Goal: Browse casually: Explore the website without a specific task or goal

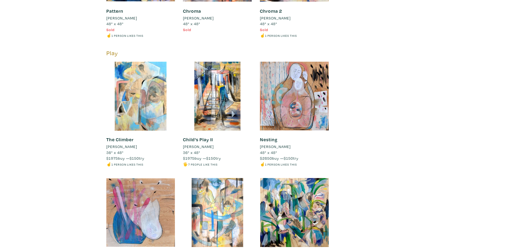
scroll to position [1756, 0]
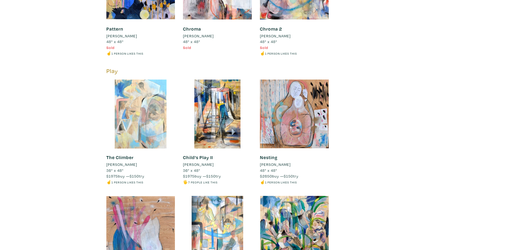
click at [145, 115] on div at bounding box center [140, 113] width 69 height 69
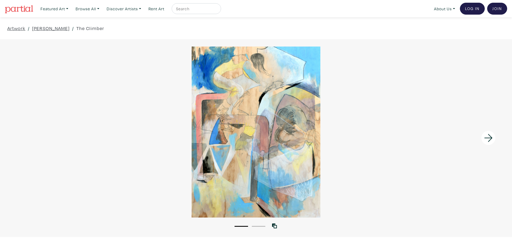
click at [490, 138] on icon at bounding box center [489, 138] width 8 height 8
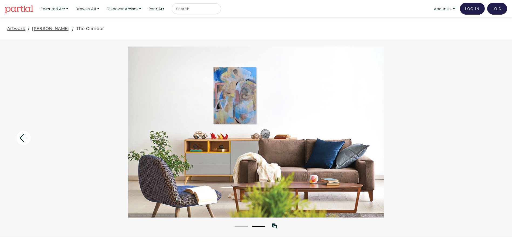
click at [21, 136] on icon at bounding box center [24, 137] width 18 height 15
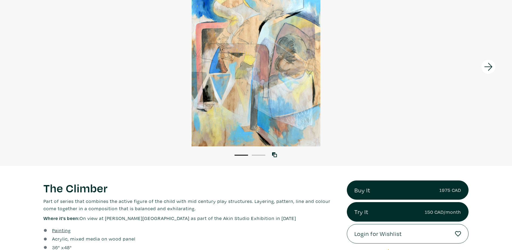
scroll to position [135, 0]
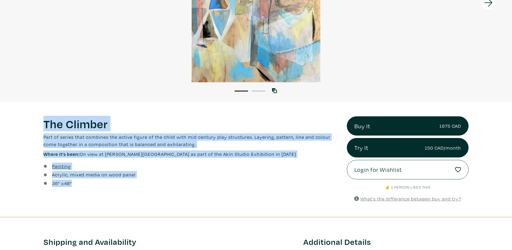
drag, startPoint x: 46, startPoint y: 125, endPoint x: 80, endPoint y: 180, distance: 65.2
click at [80, 180] on div "The Climber Lorem ipsum dolor sit amet, consectetur adipiscing elit. Ut bibendu…" at bounding box center [191, 159] width 304 height 86
copy div "The Climber Lorem ipsum dolor sit amet, consectetur adipiscing elit. Ut bibendu…"
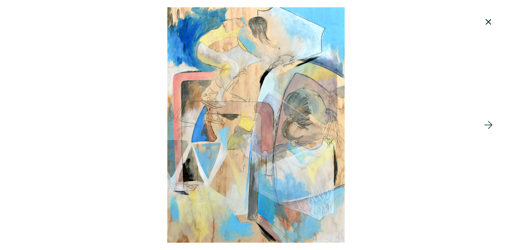
drag, startPoint x: 262, startPoint y: 85, endPoint x: 365, endPoint y: 182, distance: 141.8
click at [365, 182] on div at bounding box center [256, 124] width 512 height 235
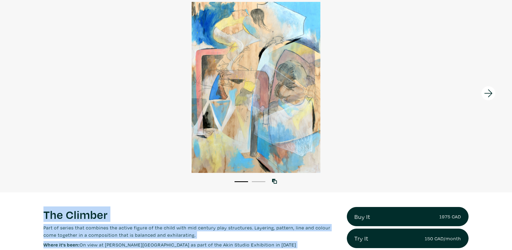
scroll to position [0, 0]
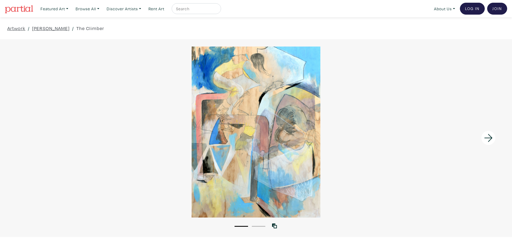
drag, startPoint x: 287, startPoint y: 135, endPoint x: 175, endPoint y: 225, distance: 143.3
click at [175, 225] on div "1 2" at bounding box center [256, 223] width 512 height 12
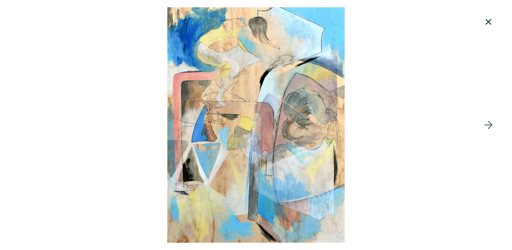
click at [273, 190] on div at bounding box center [256, 124] width 512 height 235
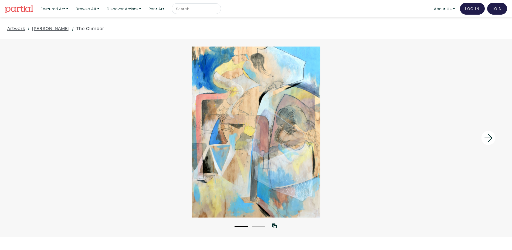
drag, startPoint x: 363, startPoint y: 70, endPoint x: 372, endPoint y: 65, distance: 10.1
click at [364, 69] on div at bounding box center [256, 131] width 512 height 171
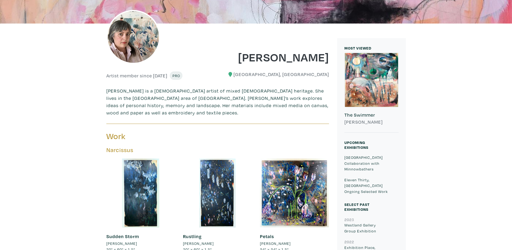
scroll to position [135, 0]
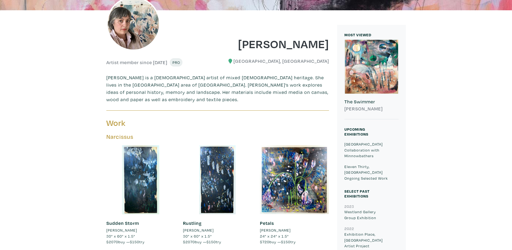
click at [375, 69] on div at bounding box center [372, 67] width 54 height 54
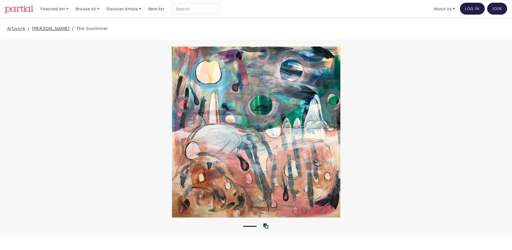
click at [54, 26] on link "[PERSON_NAME]" at bounding box center [51, 28] width 38 height 7
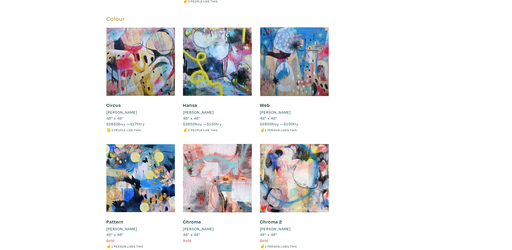
scroll to position [1752, 0]
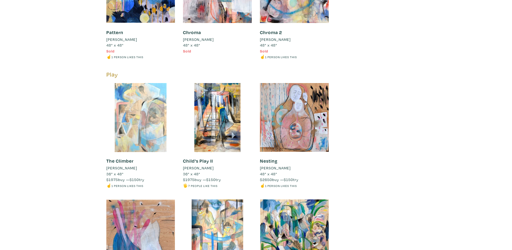
click at [137, 127] on div at bounding box center [140, 117] width 69 height 69
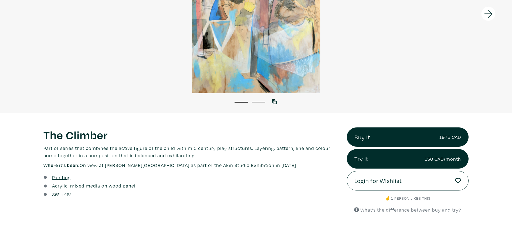
scroll to position [135, 0]
